Goal: Use online tool/utility

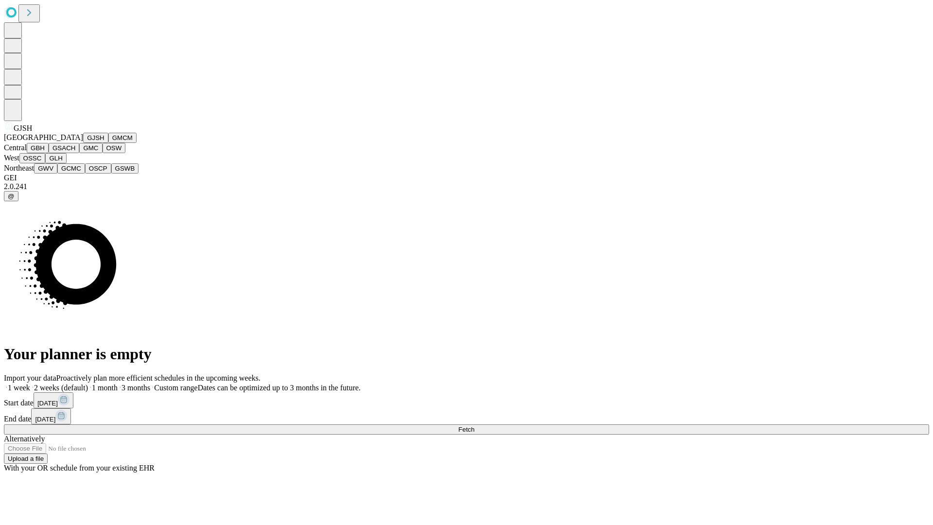
click at [83, 143] on button "GJSH" at bounding box center [95, 138] width 25 height 10
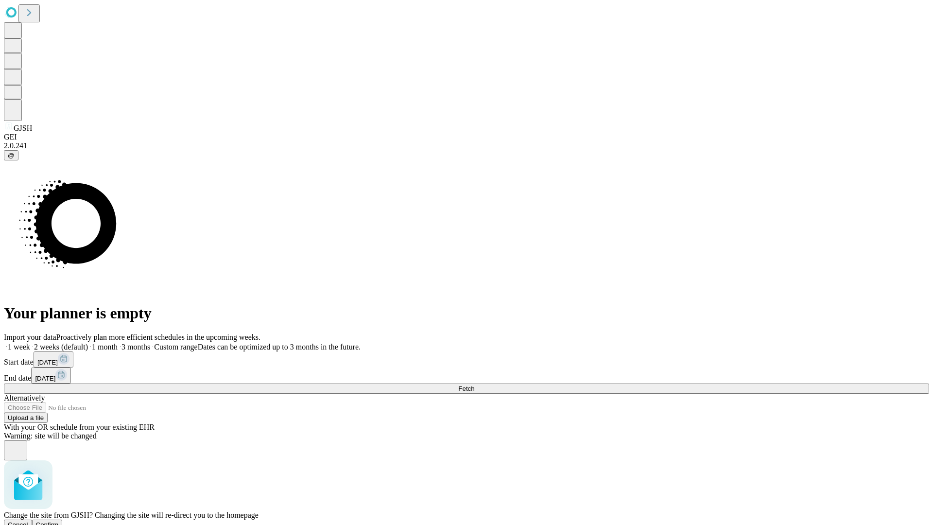
click at [59, 521] on span "Confirm" at bounding box center [47, 524] width 23 height 7
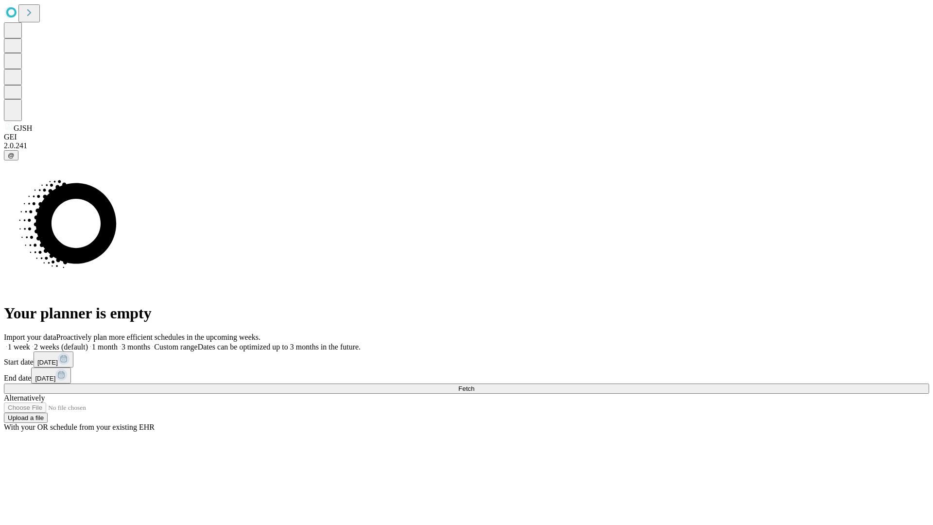
click at [118, 342] on label "1 month" at bounding box center [103, 346] width 30 height 8
click at [474, 385] on span "Fetch" at bounding box center [466, 388] width 16 height 7
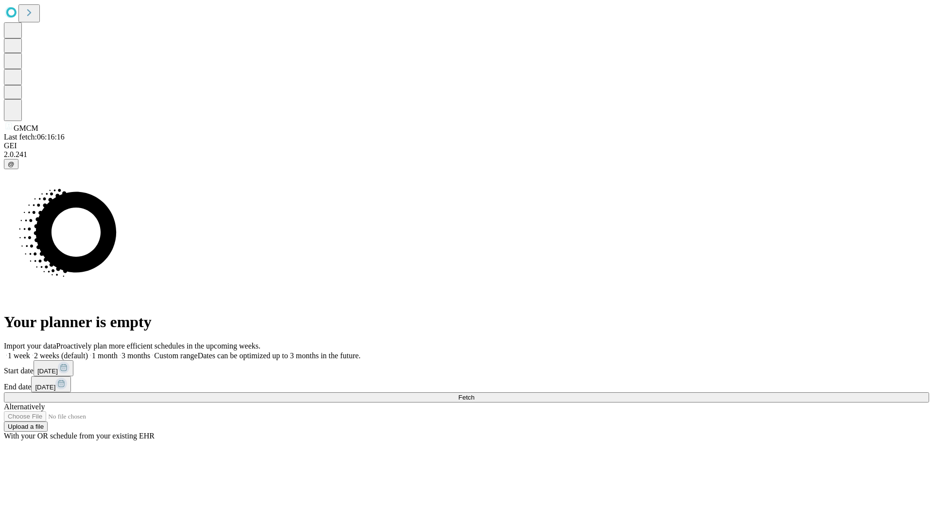
click at [118, 351] on label "1 month" at bounding box center [103, 355] width 30 height 8
click at [474, 393] on span "Fetch" at bounding box center [466, 396] width 16 height 7
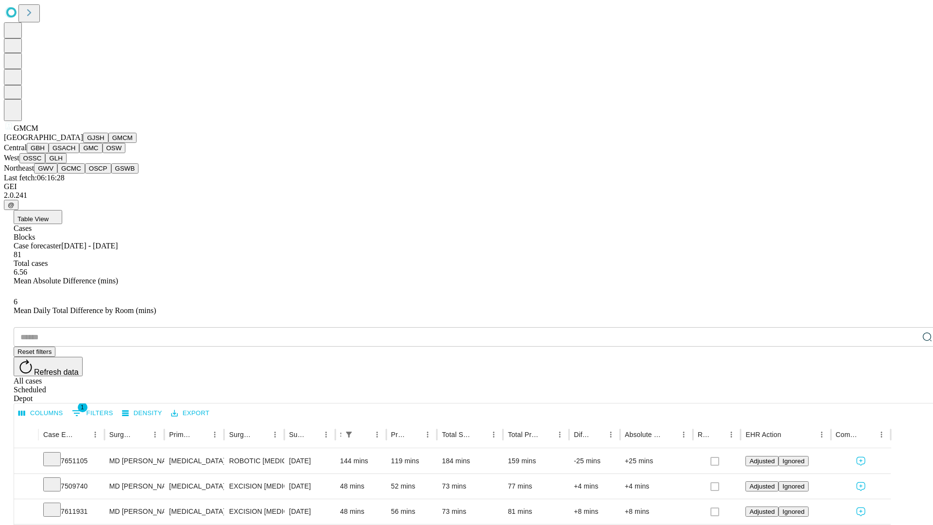
click at [49, 153] on button "GBH" at bounding box center [38, 148] width 22 height 10
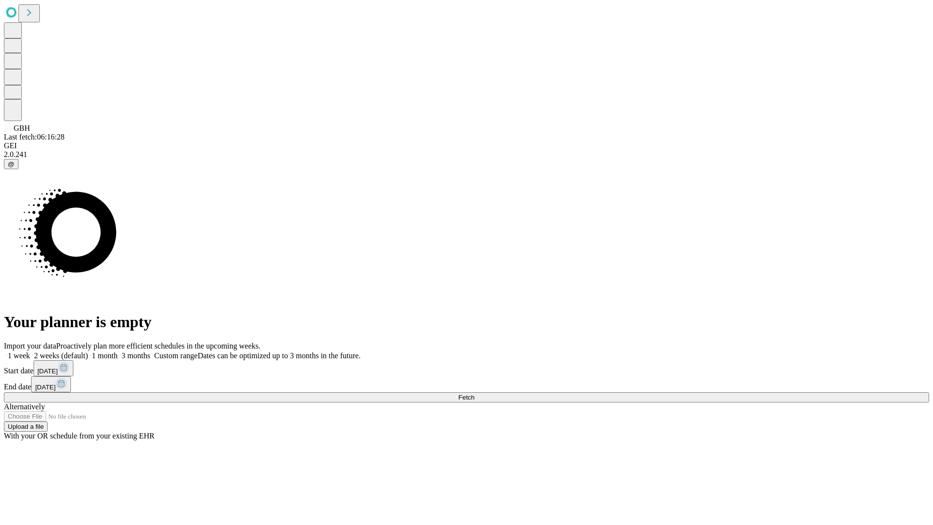
click at [118, 351] on label "1 month" at bounding box center [103, 355] width 30 height 8
click at [474, 393] on span "Fetch" at bounding box center [466, 396] width 16 height 7
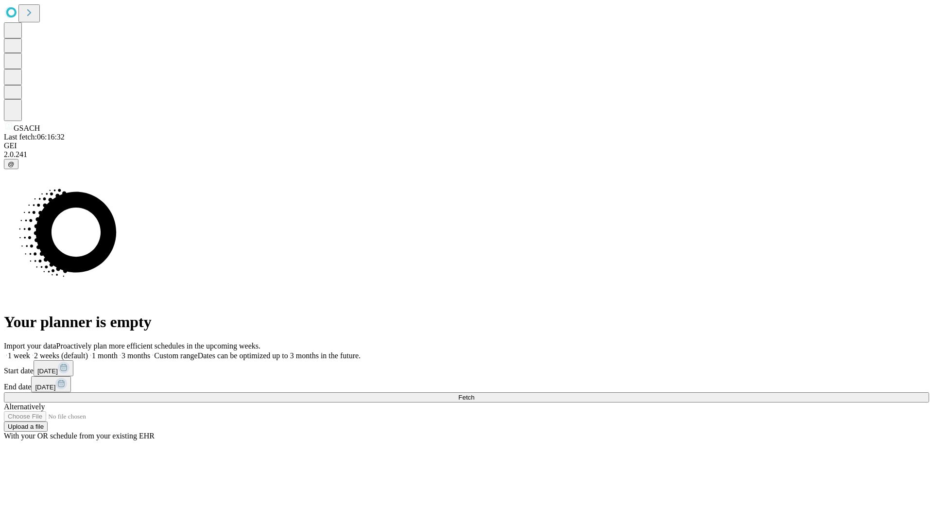
click at [474, 393] on span "Fetch" at bounding box center [466, 396] width 16 height 7
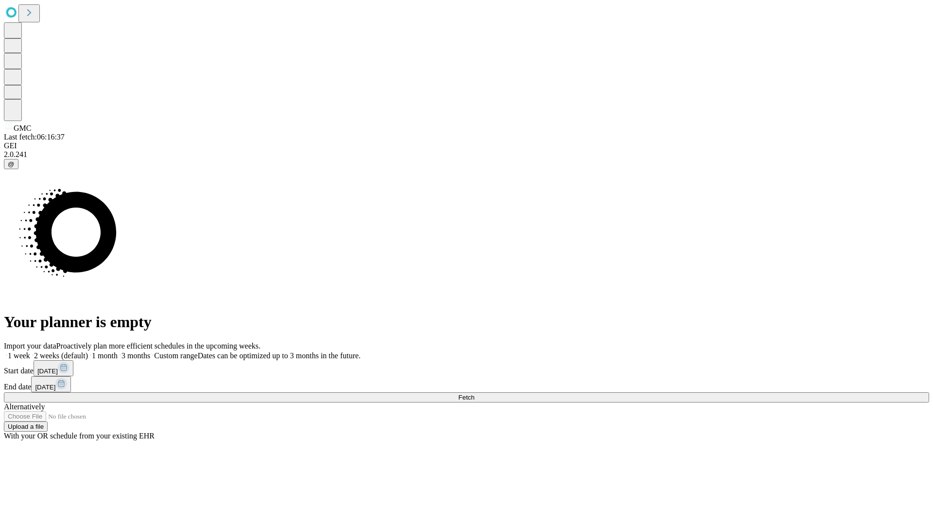
click at [118, 351] on label "1 month" at bounding box center [103, 355] width 30 height 8
click at [474, 393] on span "Fetch" at bounding box center [466, 396] width 16 height 7
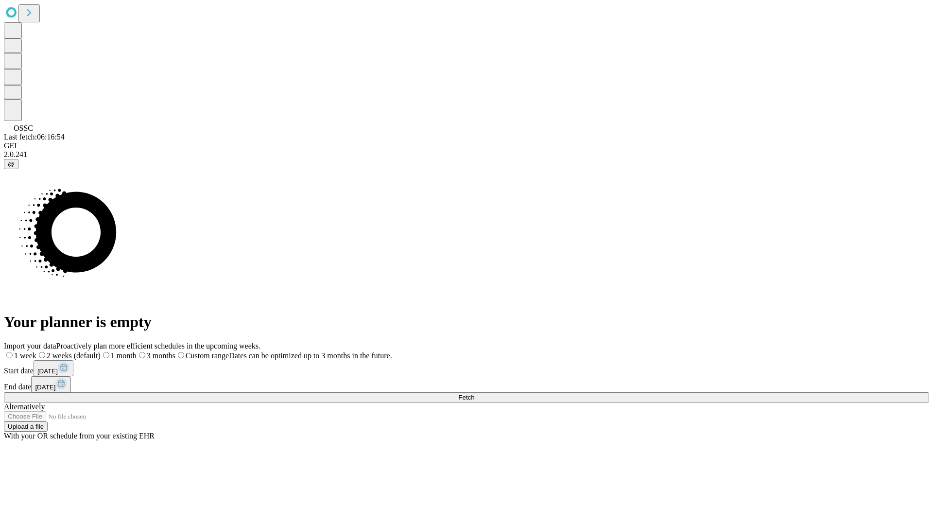
click at [474, 393] on span "Fetch" at bounding box center [466, 396] width 16 height 7
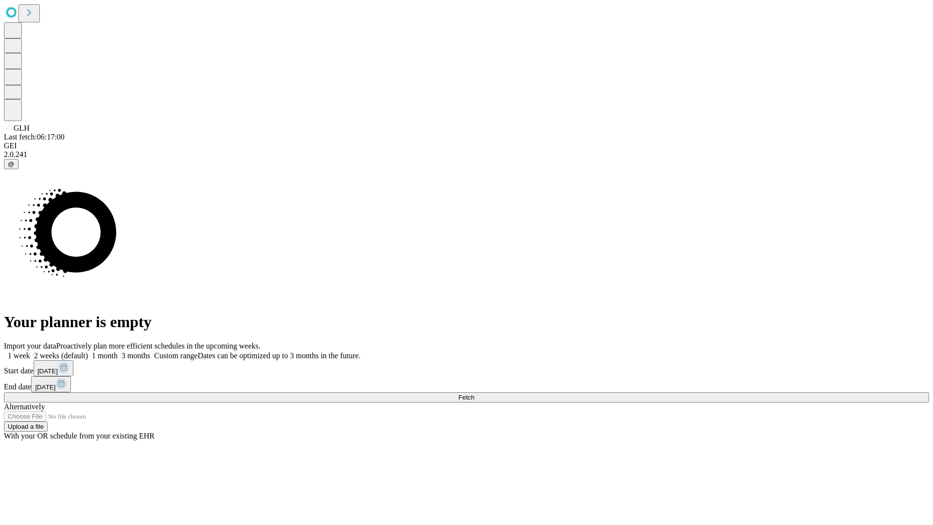
click at [118, 351] on label "1 month" at bounding box center [103, 355] width 30 height 8
click at [474, 393] on span "Fetch" at bounding box center [466, 396] width 16 height 7
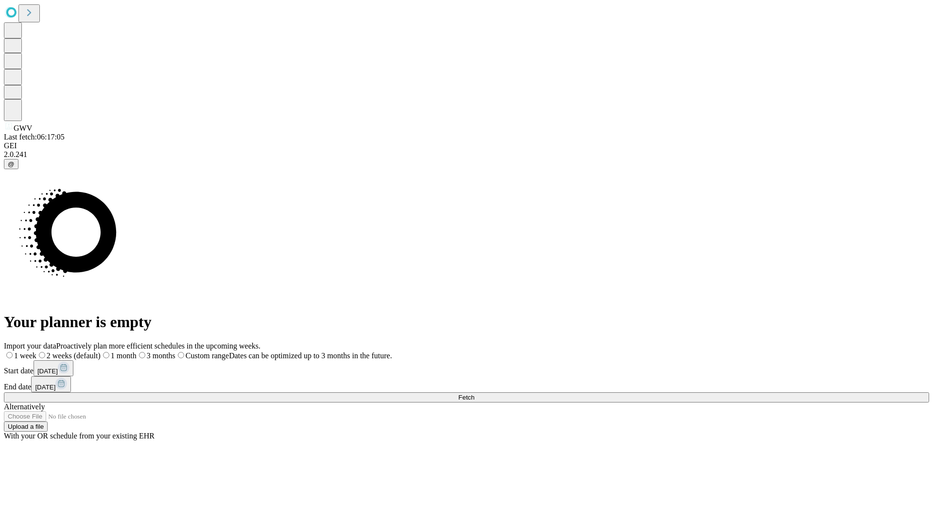
click at [136, 351] on label "1 month" at bounding box center [119, 355] width 36 height 8
click at [474, 393] on span "Fetch" at bounding box center [466, 396] width 16 height 7
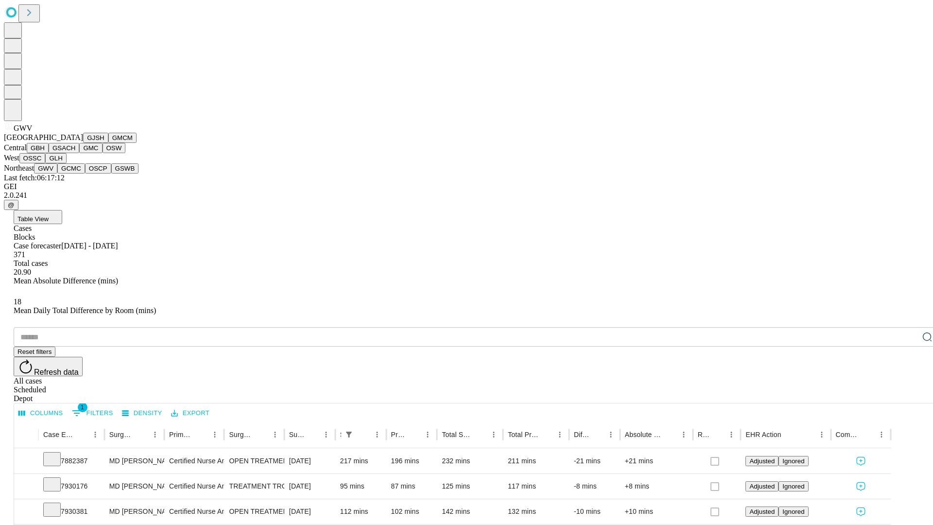
click at [75, 173] on button "GCMC" at bounding box center [71, 168] width 28 height 10
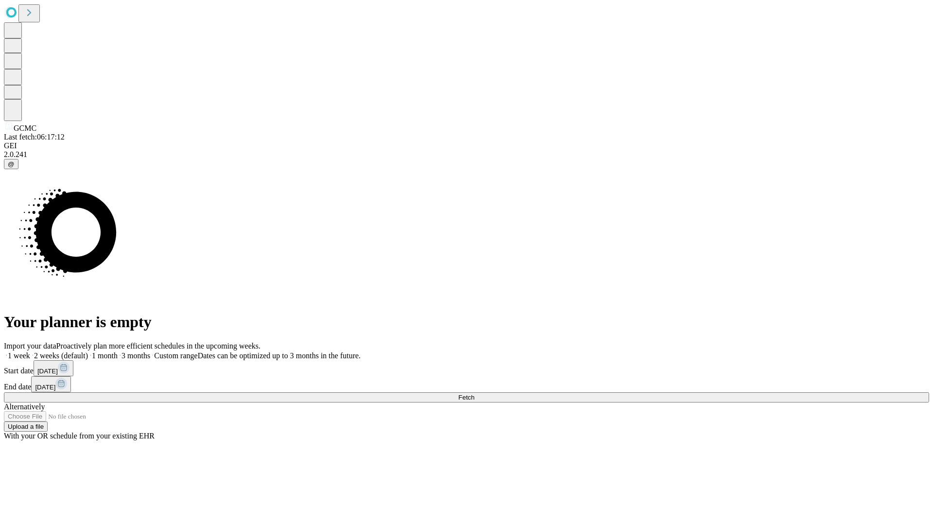
click at [118, 351] on label "1 month" at bounding box center [103, 355] width 30 height 8
click at [474, 393] on span "Fetch" at bounding box center [466, 396] width 16 height 7
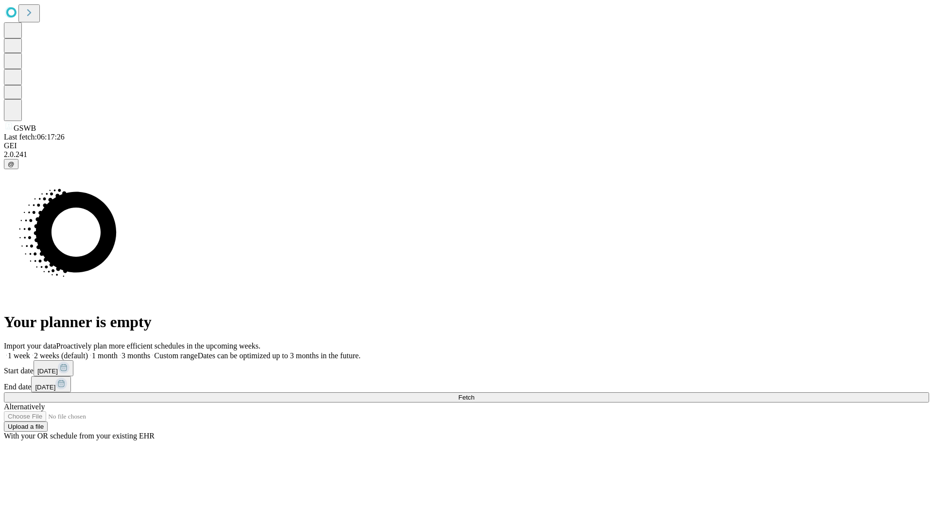
click at [118, 351] on label "1 month" at bounding box center [103, 355] width 30 height 8
click at [474, 393] on span "Fetch" at bounding box center [466, 396] width 16 height 7
